Goal: Task Accomplishment & Management: Complete application form

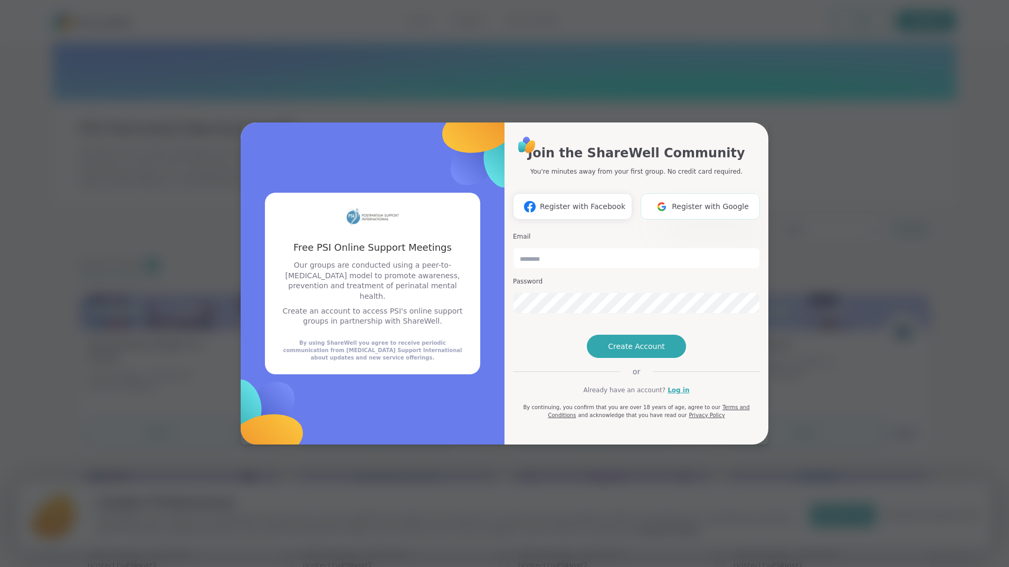
click at [692, 201] on span "Register with Google" at bounding box center [710, 206] width 77 height 11
click at [705, 201] on span "Register with Google" at bounding box center [710, 206] width 77 height 11
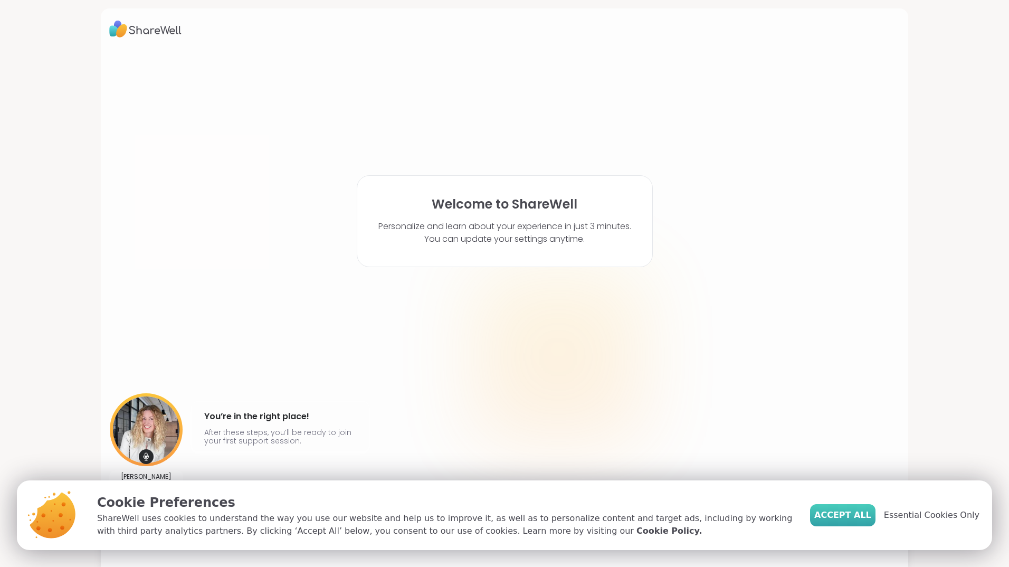
click at [844, 517] on span "Accept All" at bounding box center [842, 515] width 57 height 13
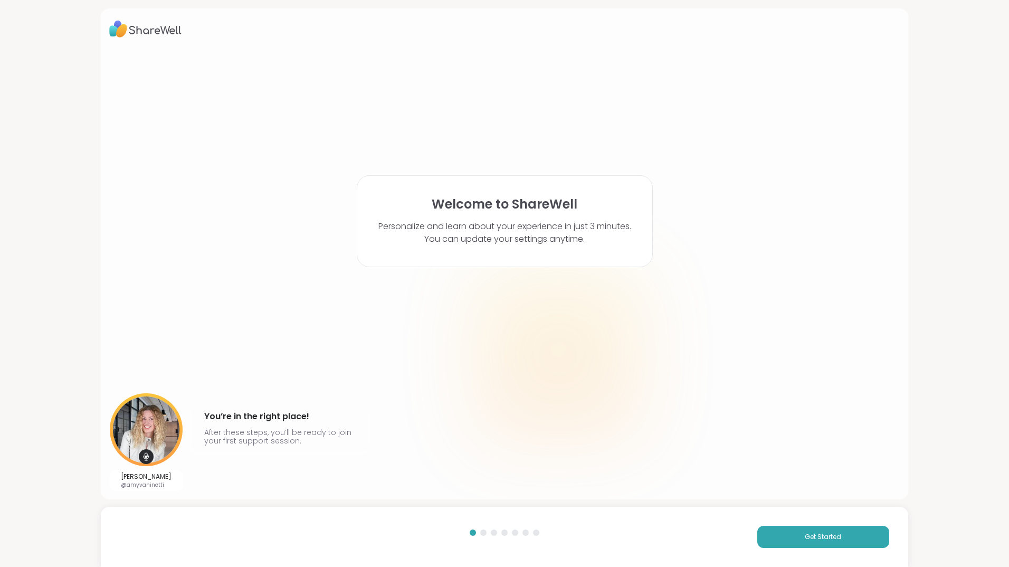
click at [780, 522] on div "Get Started" at bounding box center [504, 537] width 807 height 60
click at [779, 532] on button "Get Started" at bounding box center [823, 537] width 132 height 22
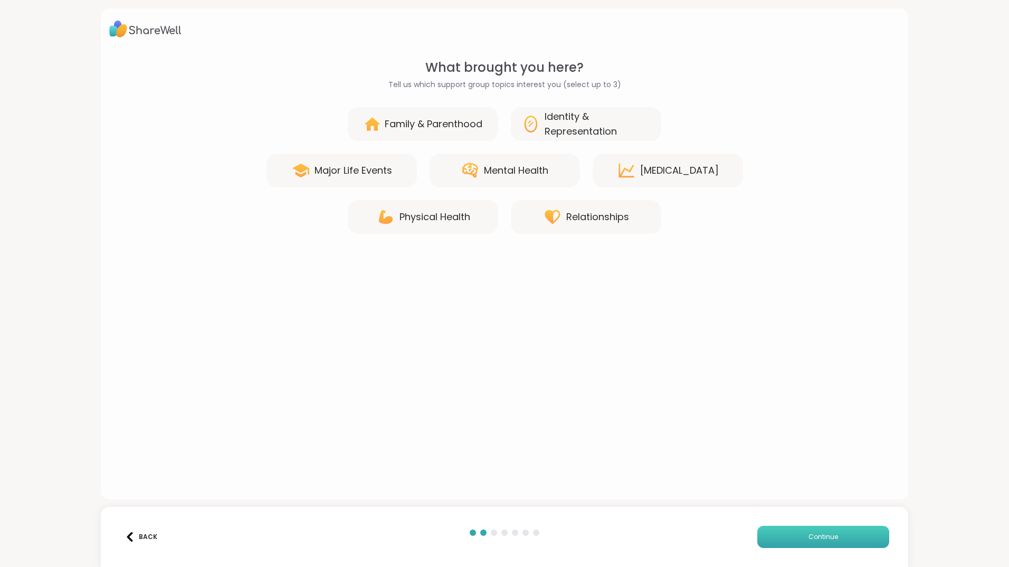
click at [779, 532] on button "Continue" at bounding box center [823, 537] width 132 height 22
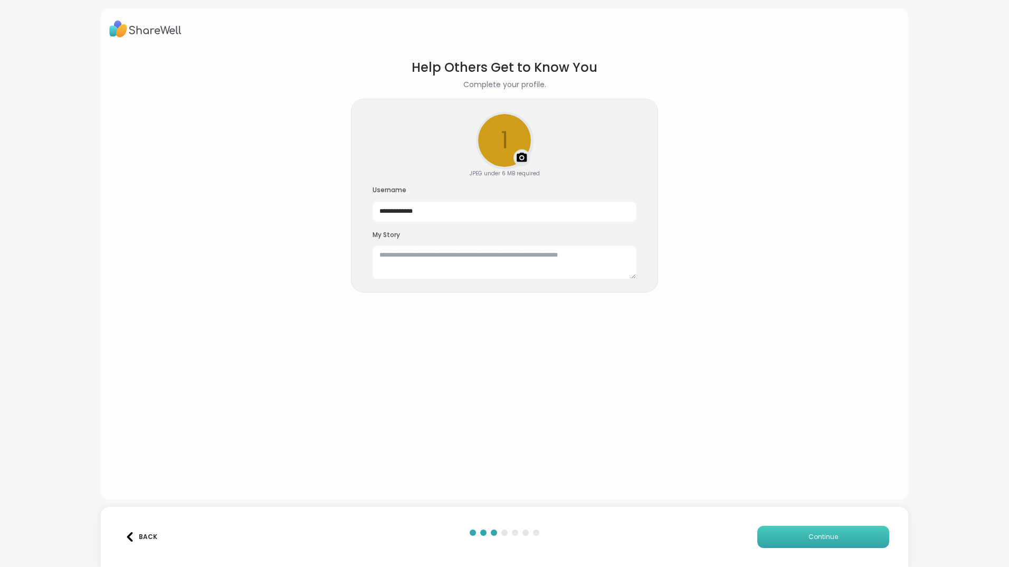
click at [779, 532] on button "Continue" at bounding box center [823, 537] width 132 height 22
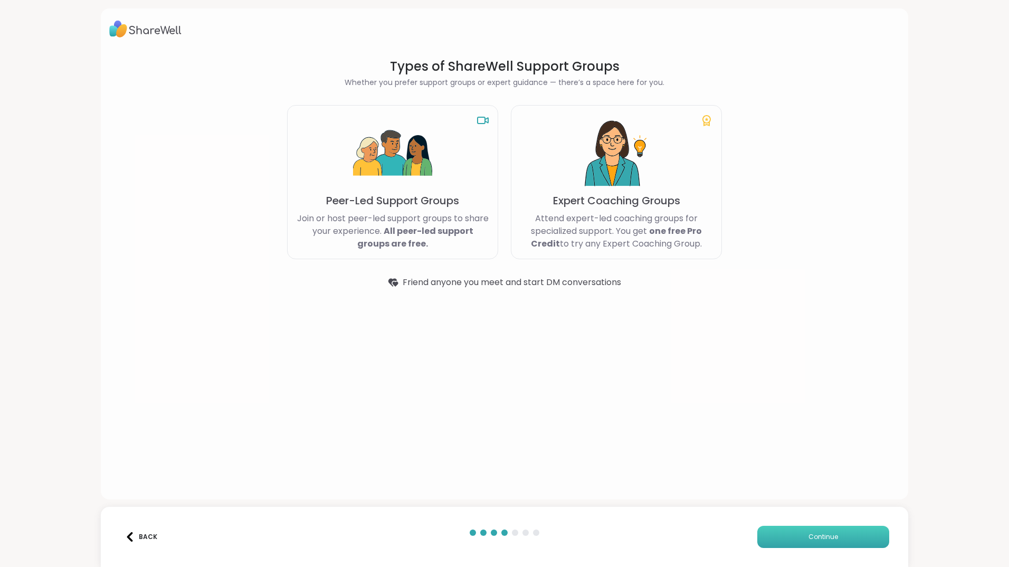
click at [779, 532] on button "Continue" at bounding box center [823, 537] width 132 height 22
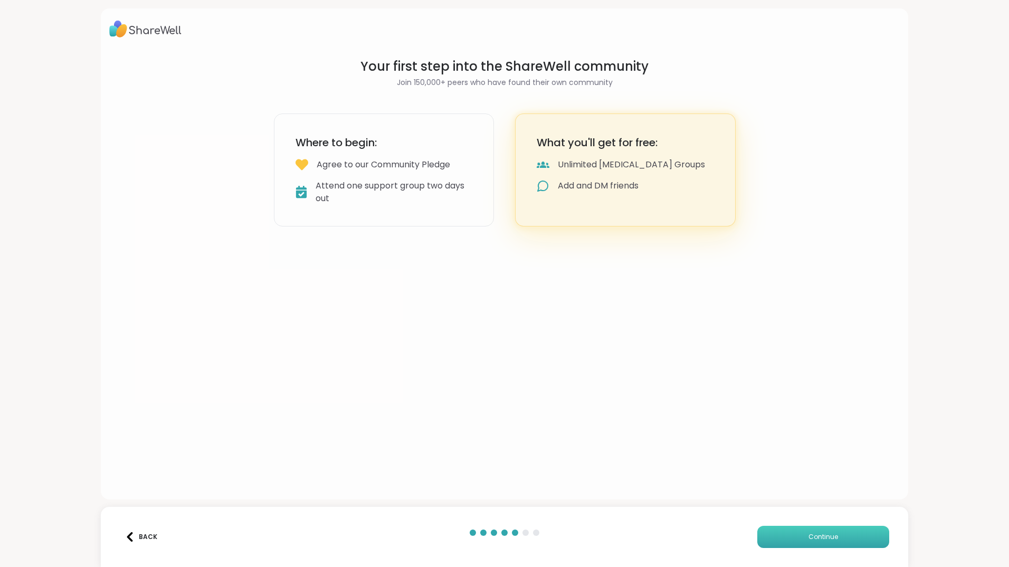
click at [779, 532] on button "Continue" at bounding box center [823, 537] width 132 height 22
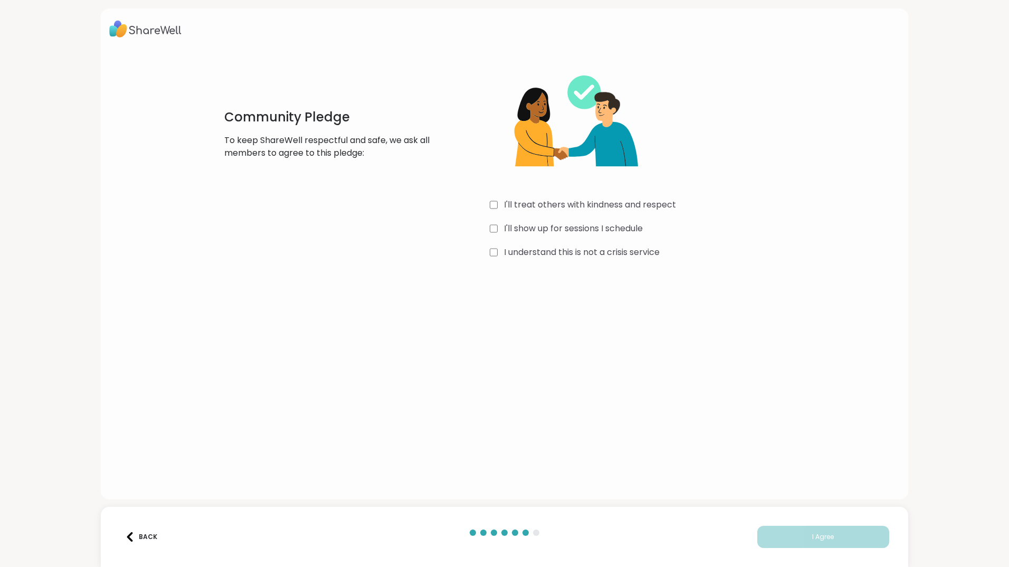
click at [530, 208] on label "I'll treat others with kindness and respect" at bounding box center [590, 204] width 172 height 13
click at [531, 225] on label "I'll show up for sessions I schedule" at bounding box center [573, 228] width 139 height 13
click at [548, 252] on label "I understand this is not a crisis service" at bounding box center [582, 252] width 156 height 13
click at [771, 531] on button "I Agree" at bounding box center [823, 537] width 132 height 22
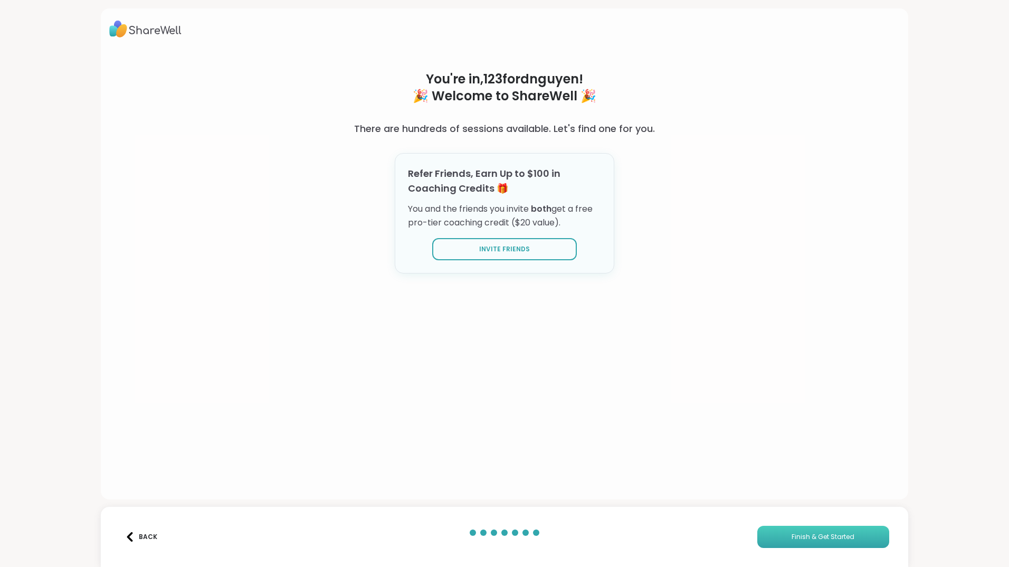
click at [836, 541] on button "Finish & Get Started" at bounding box center [823, 537] width 132 height 22
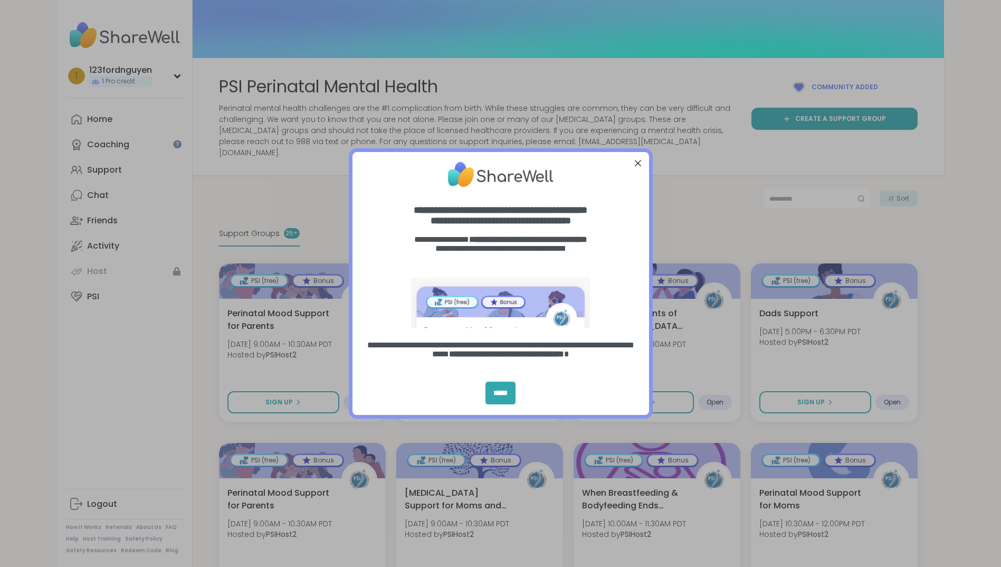
click at [636, 166] on div at bounding box center [638, 163] width 14 height 14
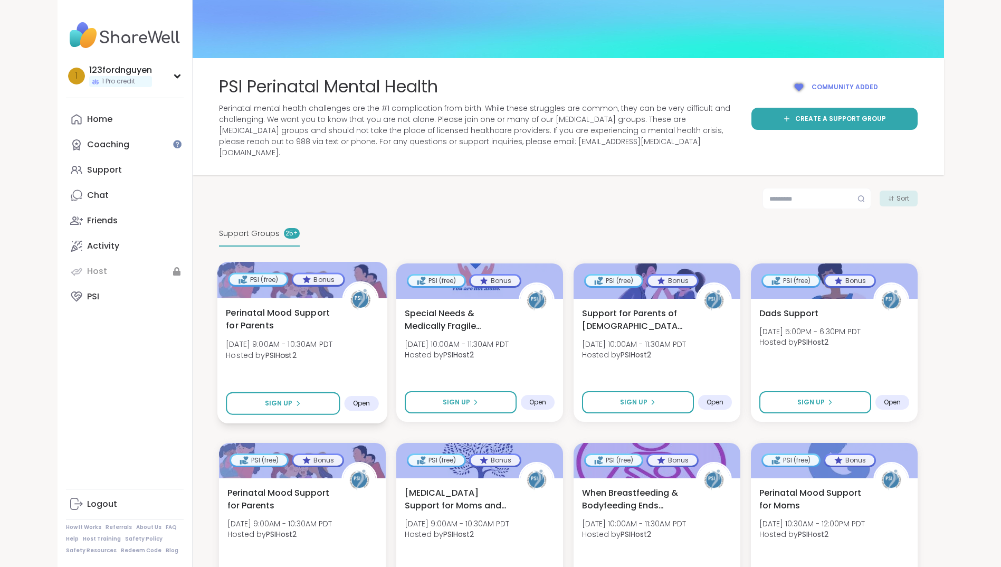
click at [322, 274] on div "Bonus" at bounding box center [318, 279] width 50 height 11
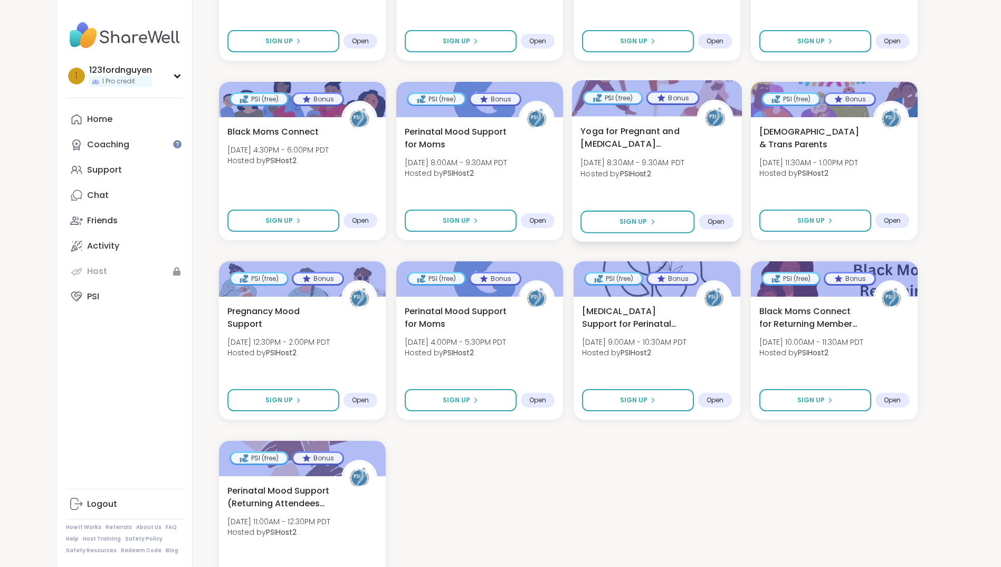
scroll to position [987, 0]
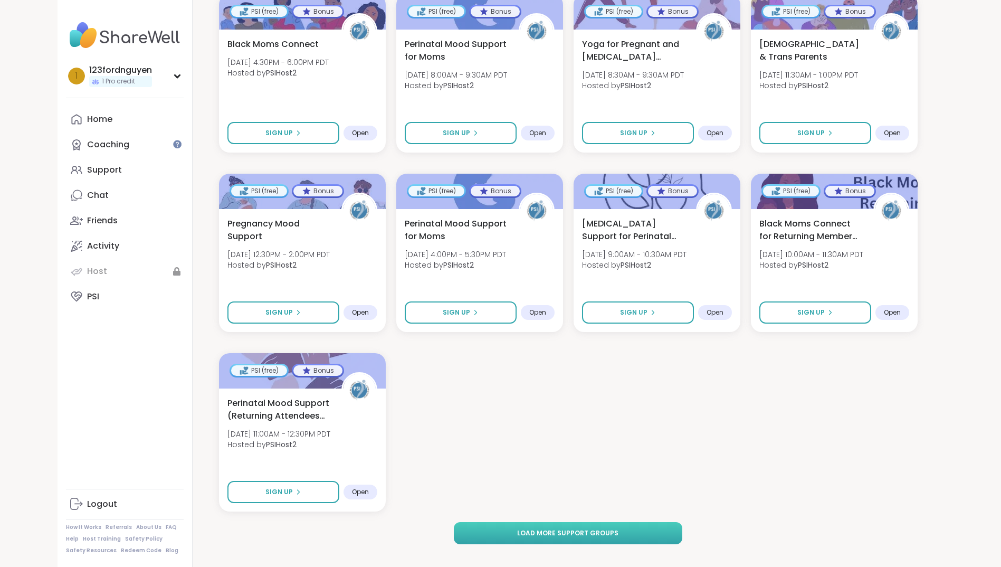
click at [538, 528] on span "Load more support groups" at bounding box center [567, 532] width 101 height 9
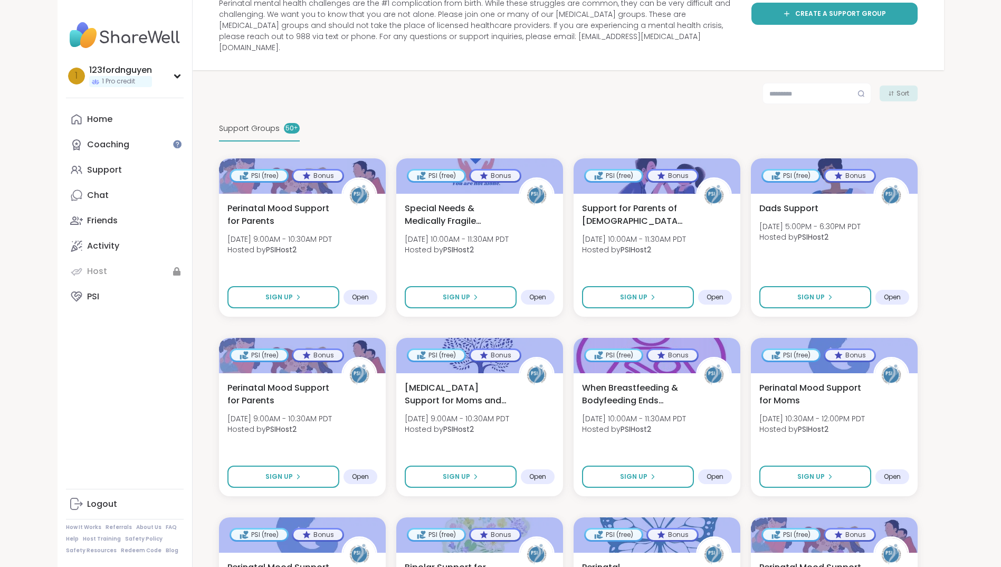
scroll to position [106, 0]
click at [599, 116] on div "Support Groups 50 +" at bounding box center [568, 128] width 699 height 25
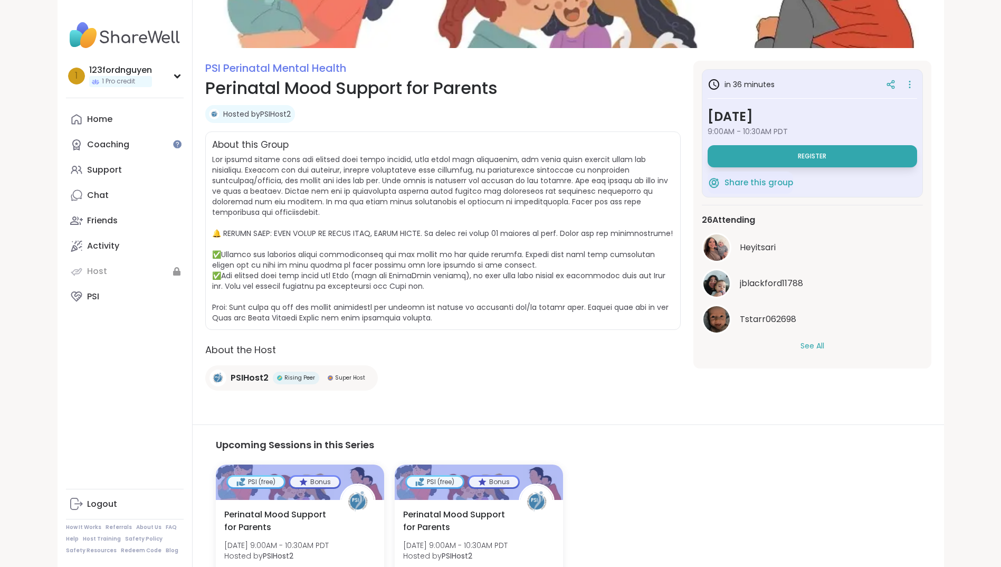
scroll to position [193, 0]
